Goal: Check status: Check status

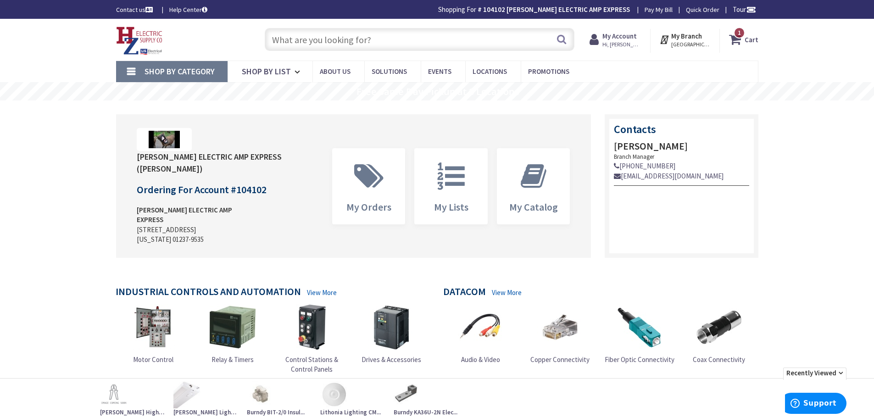
type input "Piper Farm, [STREET_ADDRESS]"
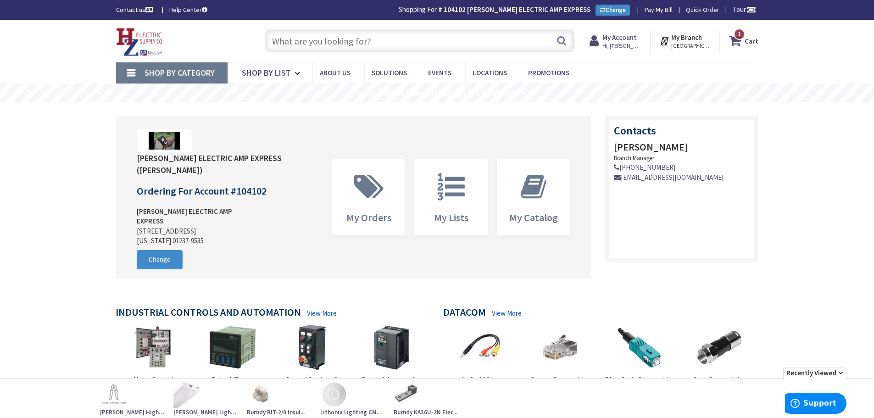
click at [611, 42] on span "Hi, [PERSON_NAME]" at bounding box center [622, 45] width 39 height 7
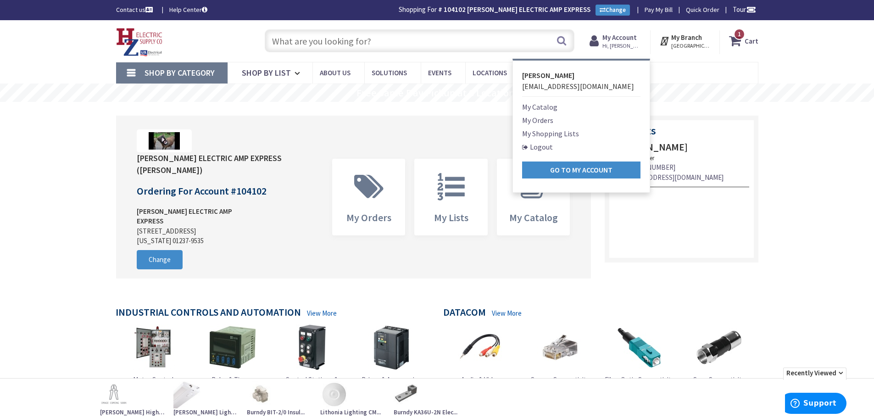
click at [548, 122] on link "My Orders" at bounding box center [537, 120] width 31 height 11
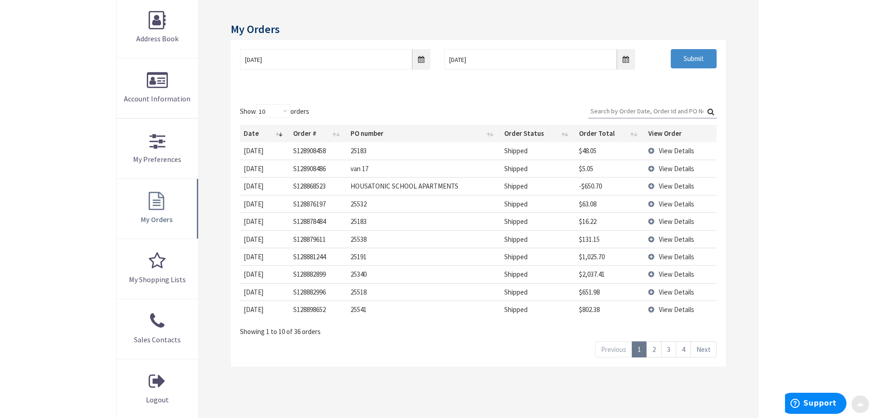
scroll to position [139, 0]
click at [654, 172] on td "View Details" at bounding box center [681, 168] width 72 height 17
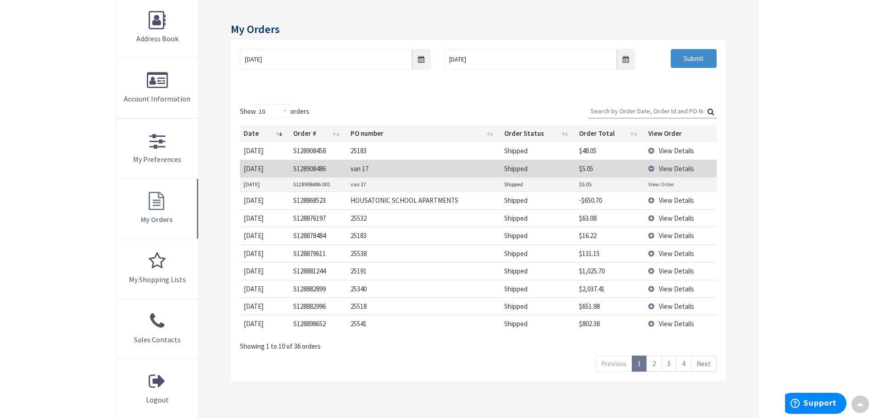
click at [661, 184] on link "View Order" at bounding box center [662, 184] width 26 height 8
click at [651, 171] on td "View Details" at bounding box center [681, 168] width 72 height 17
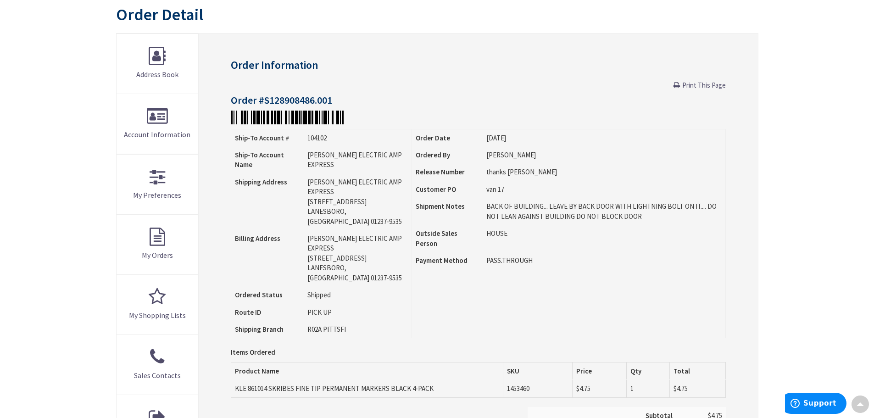
scroll to position [93, 0]
